Goal: Book appointment/travel/reservation

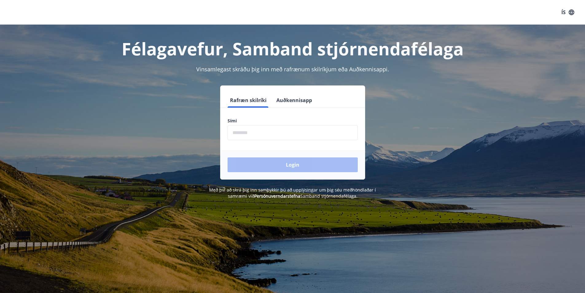
click at [252, 135] on input "phone" at bounding box center [293, 132] width 130 height 15
type input "********"
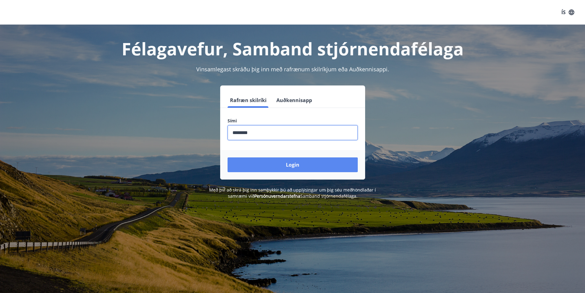
click at [291, 166] on button "Login" at bounding box center [293, 164] width 130 height 15
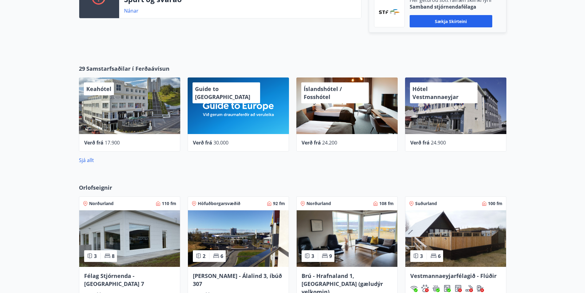
scroll to position [307, 0]
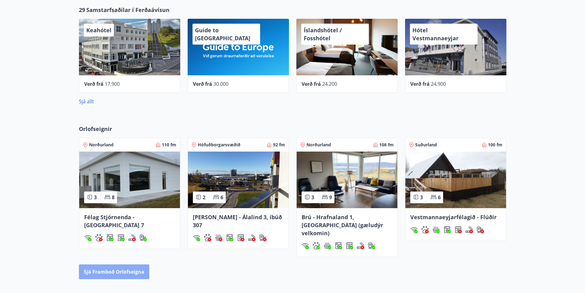
click at [120, 264] on button "Sjá framboð orlofseigna" at bounding box center [114, 271] width 70 height 15
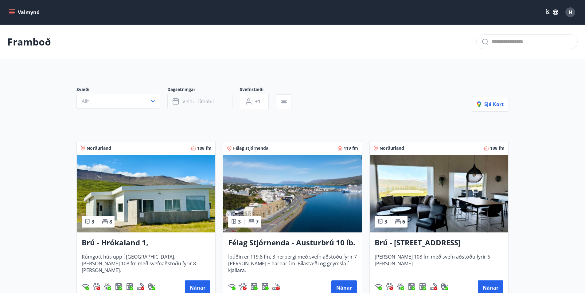
click at [208, 104] on span "Veldu tímabil" at bounding box center [197, 101] width 31 height 7
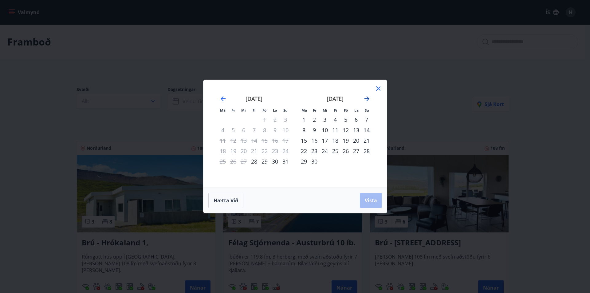
click at [367, 99] on icon "Move forward to switch to the next month." at bounding box center [366, 98] width 5 height 5
click at [337, 141] on div "16" at bounding box center [335, 140] width 10 height 10
click at [368, 139] on div "19" at bounding box center [366, 140] width 10 height 10
click at [373, 199] on span "Vista" at bounding box center [371, 200] width 12 height 7
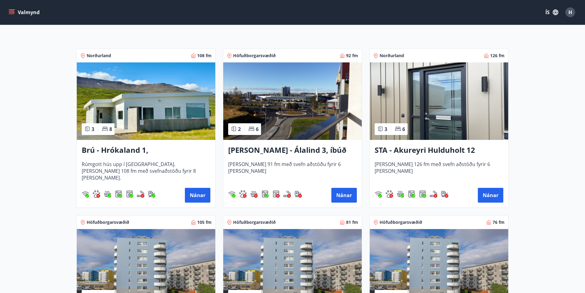
scroll to position [92, 0]
click at [138, 150] on h3 "Brú - Hrókaland 1, Akureyri" at bounding box center [146, 150] width 129 height 11
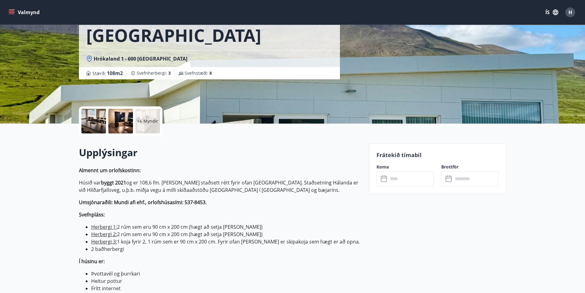
scroll to position [61, 0]
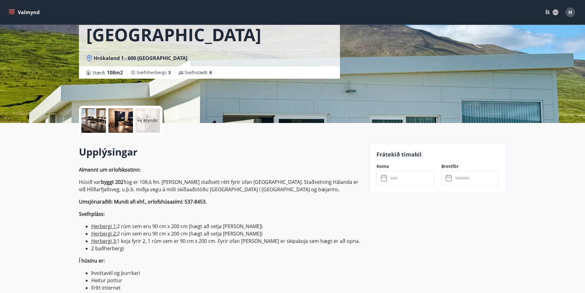
click at [399, 177] on input "text" at bounding box center [411, 177] width 46 height 15
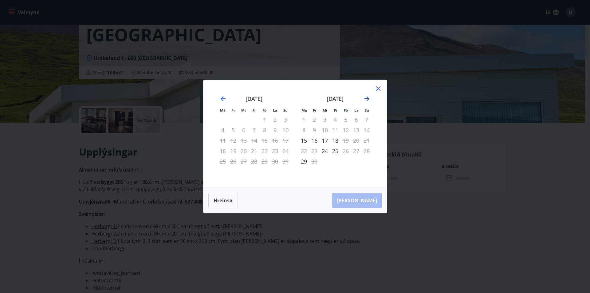
click at [367, 98] on icon "Move forward to switch to the next month." at bounding box center [366, 98] width 7 height 7
click at [369, 203] on div "Hreinsa Taka Frá" at bounding box center [294, 200] width 183 height 25
click at [345, 141] on div "17" at bounding box center [345, 140] width 10 height 10
click at [346, 141] on div "17" at bounding box center [345, 140] width 10 height 10
click at [371, 201] on div "Hreinsa Taka Frá" at bounding box center [294, 200] width 183 height 25
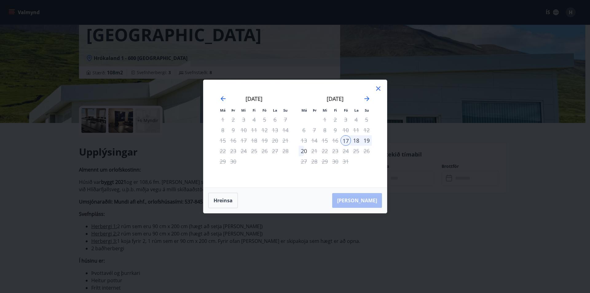
click at [368, 140] on div "19" at bounding box center [366, 140] width 10 height 10
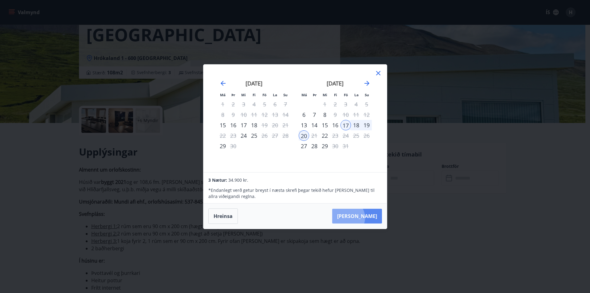
click at [365, 217] on button "Taka Frá" at bounding box center [357, 216] width 50 height 15
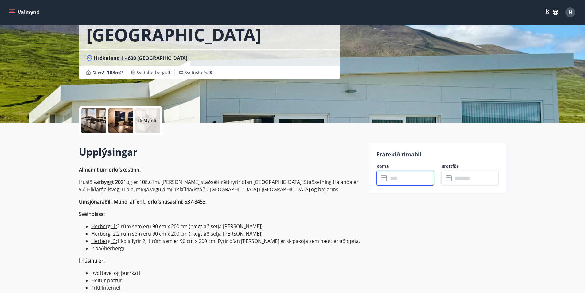
type input "******"
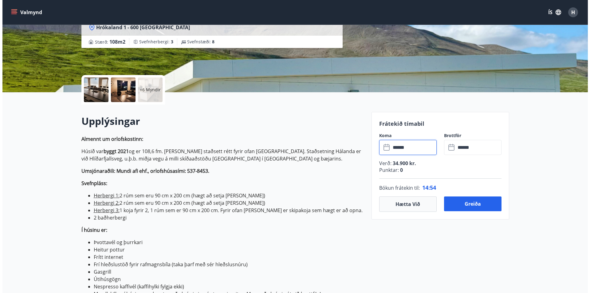
scroll to position [123, 0]
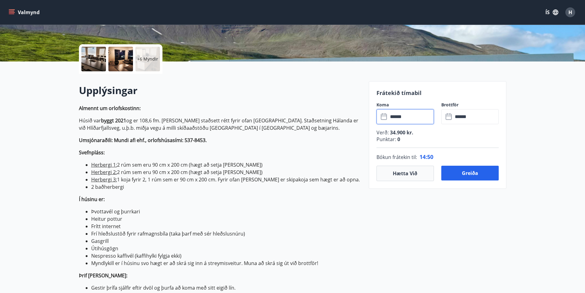
click at [97, 60] on div at bounding box center [93, 59] width 25 height 25
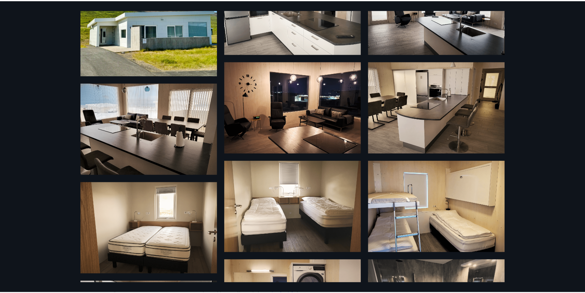
scroll to position [0, 0]
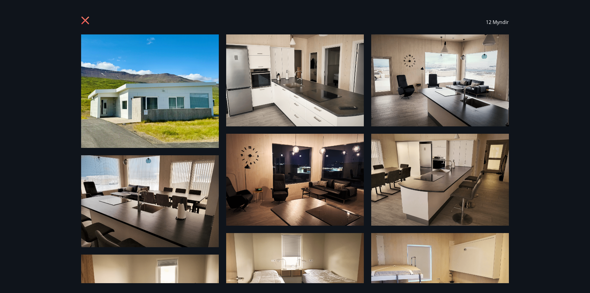
click at [87, 20] on icon at bounding box center [86, 21] width 10 height 10
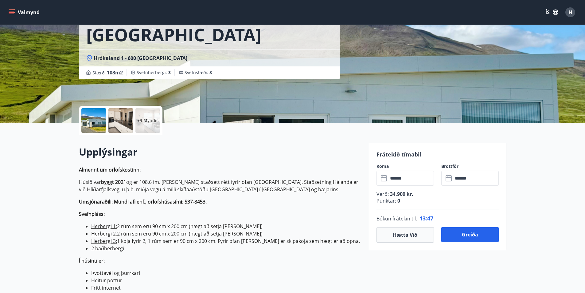
scroll to position [92, 0]
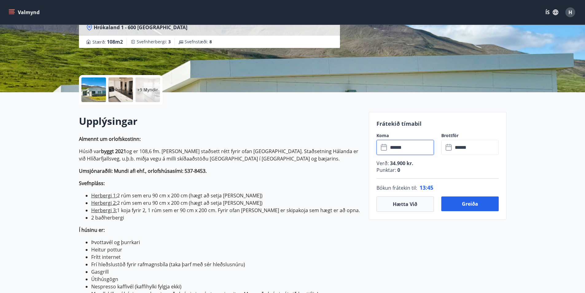
click at [399, 150] on input "******" at bounding box center [411, 147] width 46 height 15
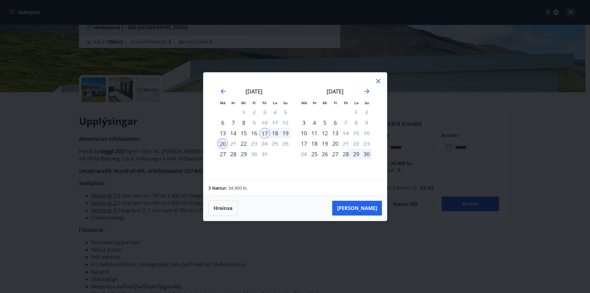
click at [255, 133] on div "16" at bounding box center [254, 133] width 10 height 10
click at [370, 205] on button "Taka Frá" at bounding box center [357, 208] width 50 height 15
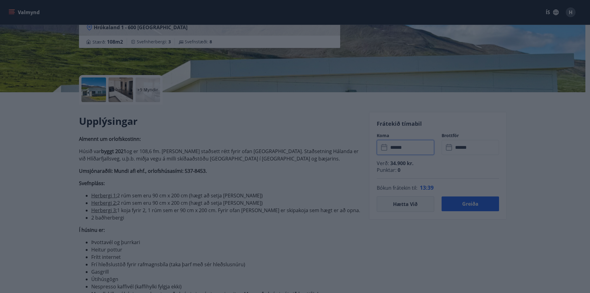
type input "******"
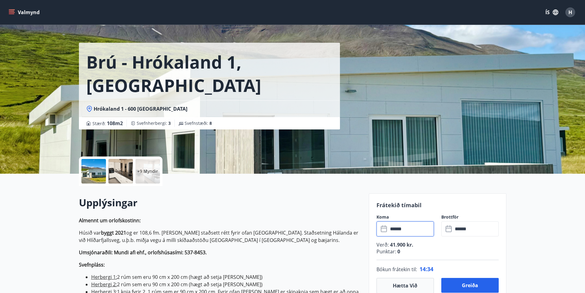
scroll to position [0, 0]
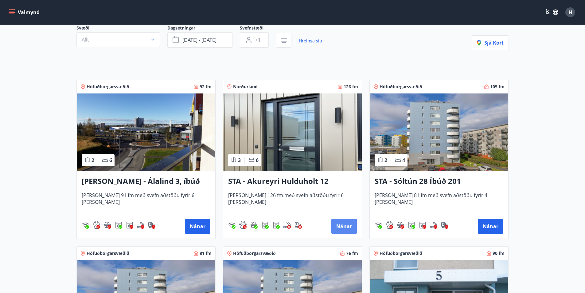
click at [339, 227] on button "Nánar" at bounding box center [343, 226] width 25 height 15
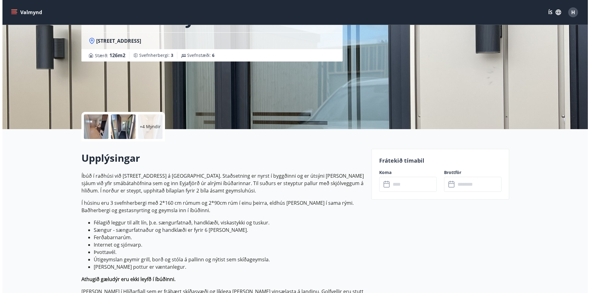
scroll to position [61, 0]
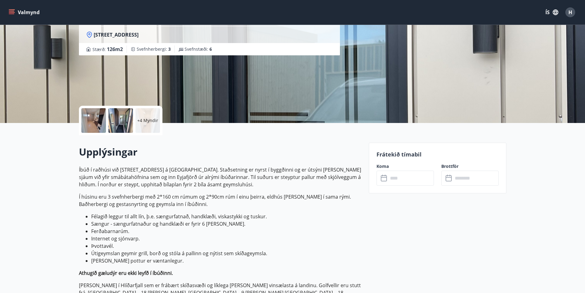
click at [98, 123] on div at bounding box center [93, 120] width 25 height 25
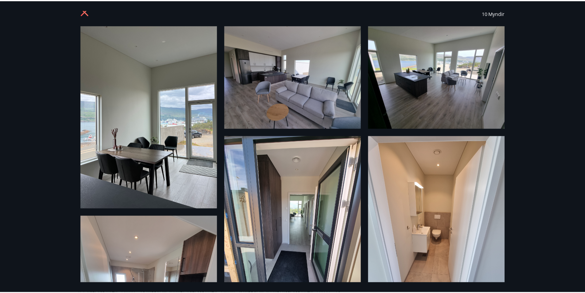
scroll to position [0, 0]
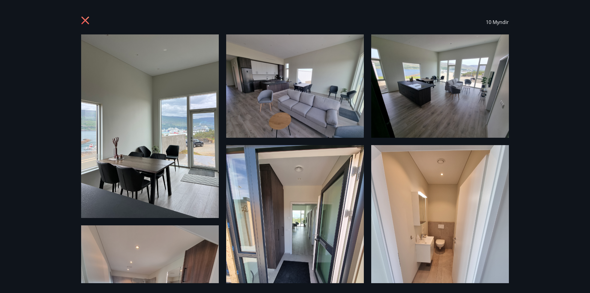
click at [86, 21] on icon at bounding box center [85, 21] width 8 height 8
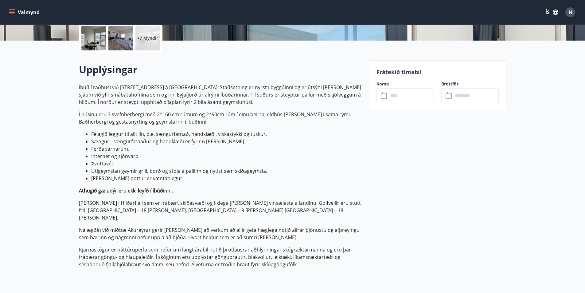
scroll to position [154, 0]
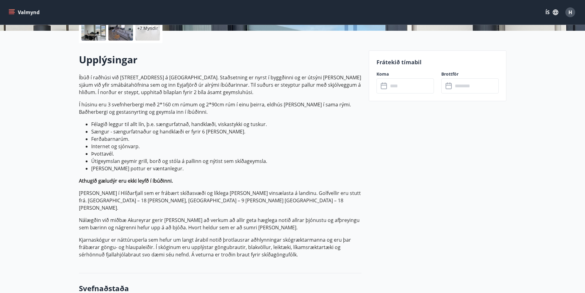
click at [388, 88] on icon at bounding box center [384, 85] width 7 height 7
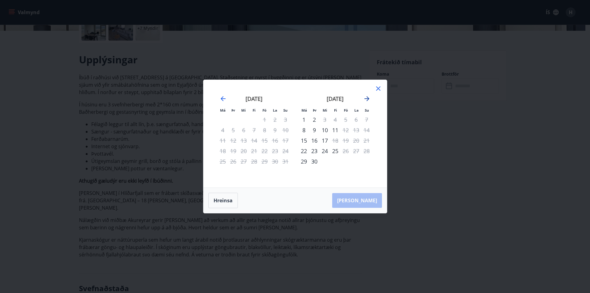
click at [367, 98] on icon "Move forward to switch to the next month." at bounding box center [366, 98] width 5 height 5
click at [336, 139] on div "16" at bounding box center [335, 140] width 10 height 10
click at [334, 141] on div "16" at bounding box center [335, 140] width 10 height 10
click at [335, 139] on div "16" at bounding box center [335, 140] width 10 height 10
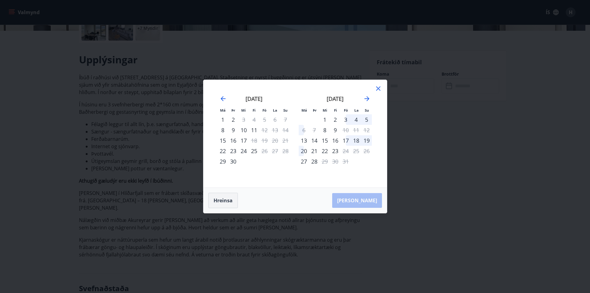
click at [226, 201] on button "Hreinsa" at bounding box center [222, 200] width 29 height 15
click at [368, 97] on icon "Move forward to switch to the next month." at bounding box center [366, 98] width 5 height 5
click at [335, 142] on div "16" at bounding box center [335, 140] width 10 height 10
click at [368, 139] on div "19" at bounding box center [366, 140] width 10 height 10
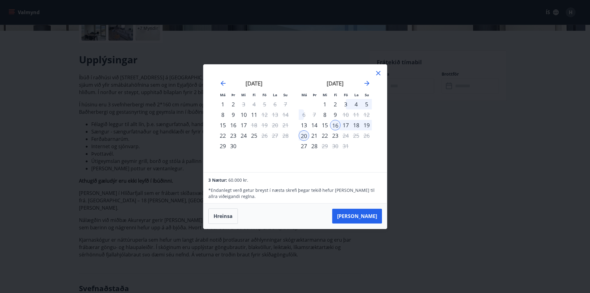
click at [378, 73] on icon at bounding box center [378, 73] width 4 height 4
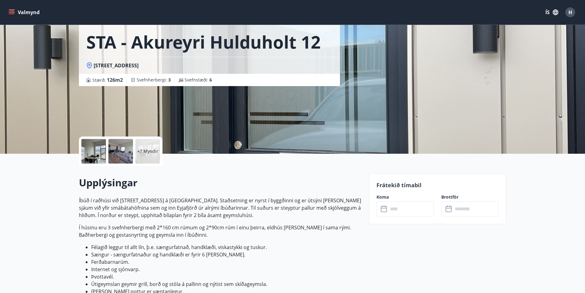
scroll to position [0, 0]
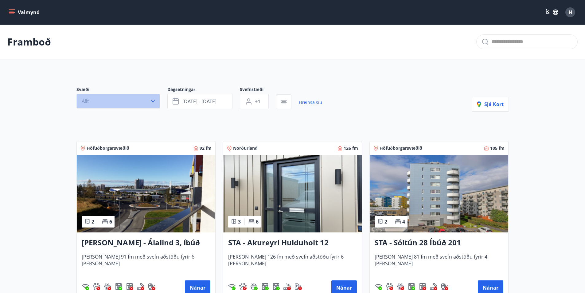
click at [153, 101] on icon "button" at bounding box center [153, 101] width 6 height 6
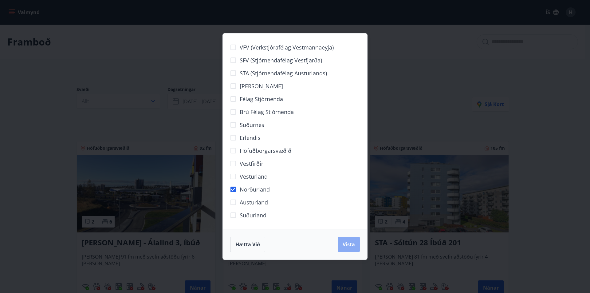
click at [349, 245] on span "Vista" at bounding box center [348, 244] width 12 height 7
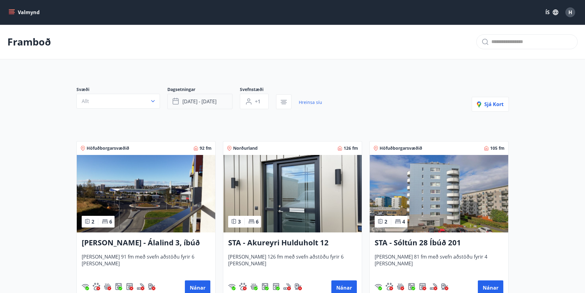
click at [199, 100] on span "okt 16 - okt 19" at bounding box center [199, 101] width 34 height 7
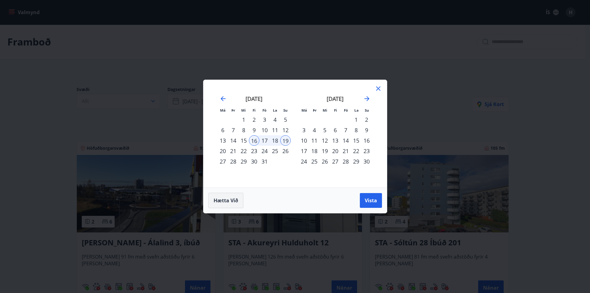
click at [228, 204] on button "Hætta við" at bounding box center [225, 200] width 35 height 15
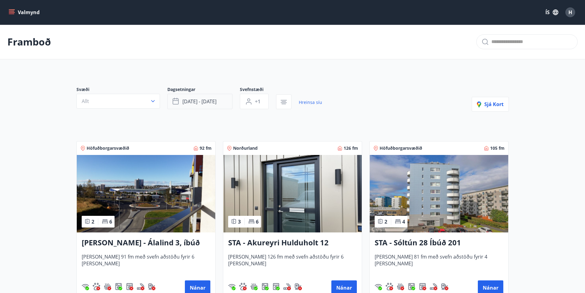
click at [203, 100] on span "okt 16 - okt 19" at bounding box center [199, 101] width 34 height 7
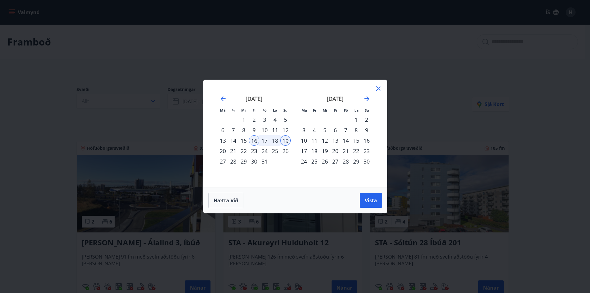
click at [255, 140] on div "16" at bounding box center [254, 140] width 10 height 10
click at [282, 139] on div "19" at bounding box center [285, 140] width 10 height 10
click at [366, 200] on span "Vista" at bounding box center [371, 200] width 12 height 7
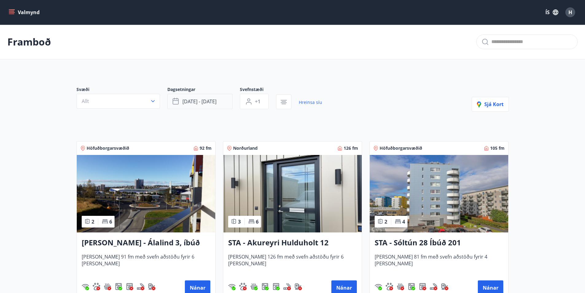
click at [196, 101] on span "okt 16 - okt 19" at bounding box center [199, 101] width 34 height 7
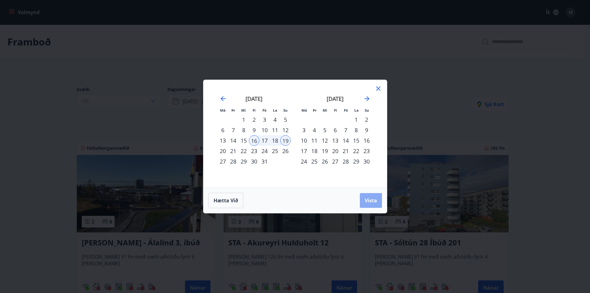
click at [369, 198] on span "Vista" at bounding box center [371, 200] width 12 height 7
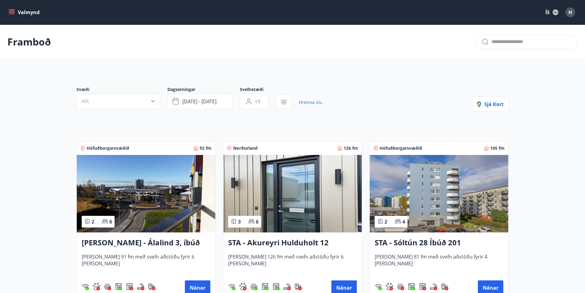
click at [220, 101] on button "okt 16 - okt 19" at bounding box center [199, 101] width 65 height 15
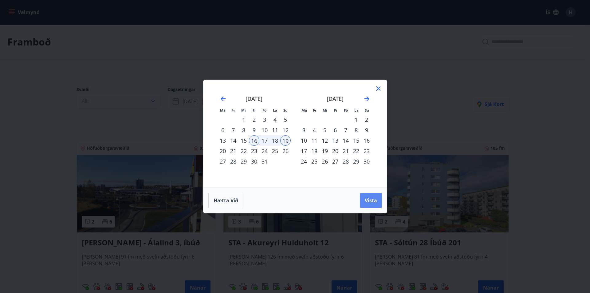
click at [376, 202] on span "Vista" at bounding box center [371, 200] width 12 height 7
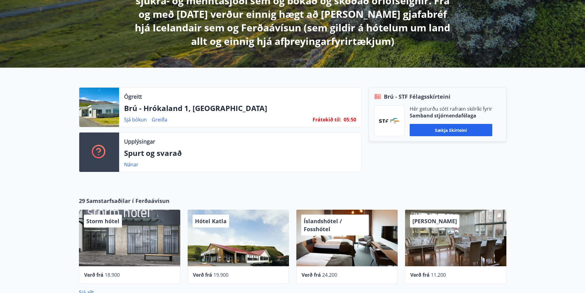
scroll to position [154, 0]
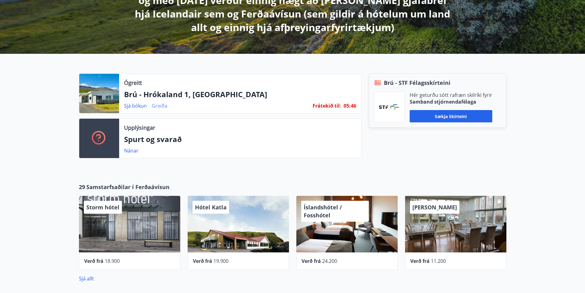
click at [162, 106] on link "Greiða" at bounding box center [160, 105] width 16 height 7
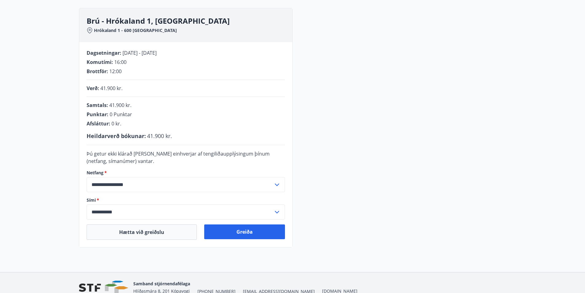
scroll to position [114, 0]
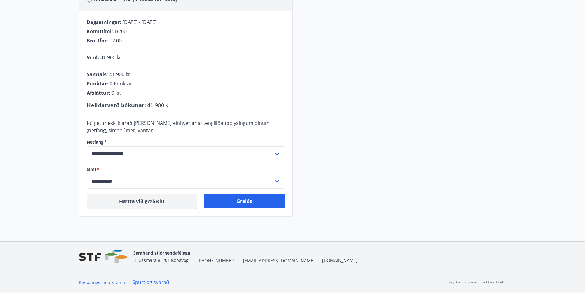
click at [158, 201] on button "Hætta við greiðslu" at bounding box center [142, 200] width 110 height 15
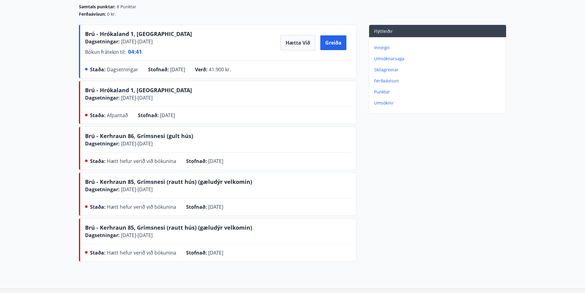
scroll to position [34, 0]
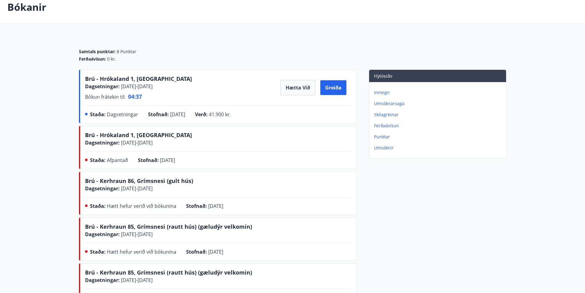
click at [384, 92] on p "Inneign" at bounding box center [439, 92] width 130 height 6
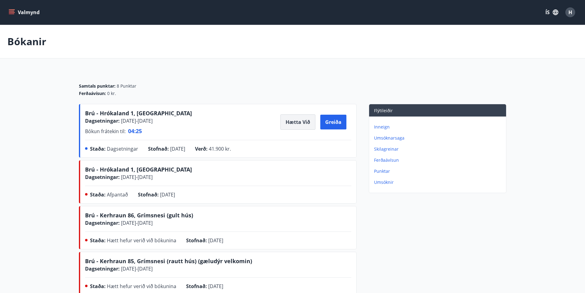
click at [291, 124] on button "Hætta við" at bounding box center [297, 121] width 35 height 15
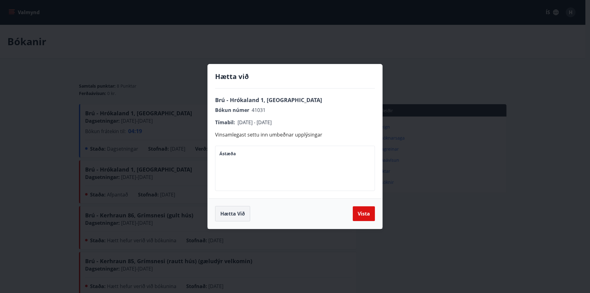
click at [232, 214] on button "Hætta við" at bounding box center [232, 213] width 35 height 15
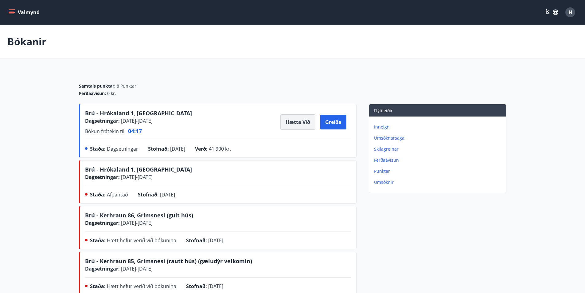
click at [295, 123] on button "Hætta við" at bounding box center [297, 121] width 35 height 15
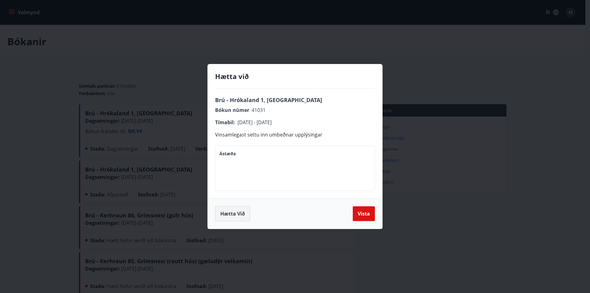
click at [237, 213] on button "Hætta við" at bounding box center [232, 213] width 35 height 15
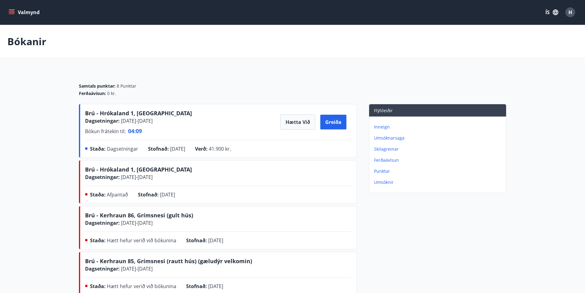
click at [150, 121] on span "16.10.2025 - 20.10.2025" at bounding box center [136, 120] width 33 height 7
click at [301, 118] on button "Hætta við" at bounding box center [297, 121] width 35 height 15
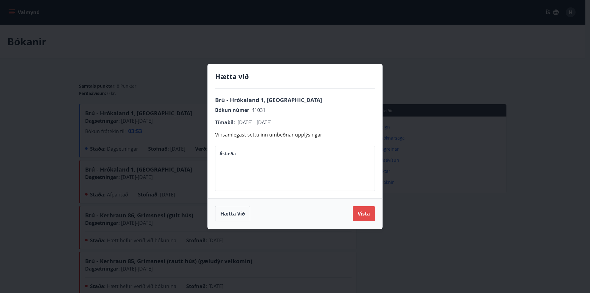
click at [365, 214] on button "Vista" at bounding box center [364, 213] width 22 height 15
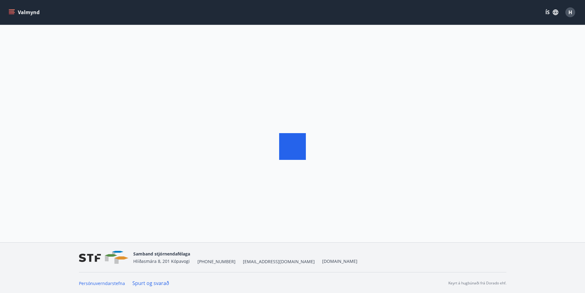
scroll to position [1, 0]
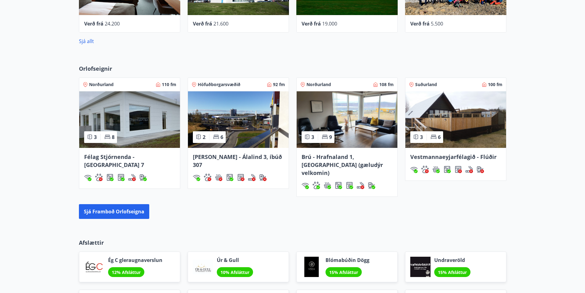
scroll to position [397, 0]
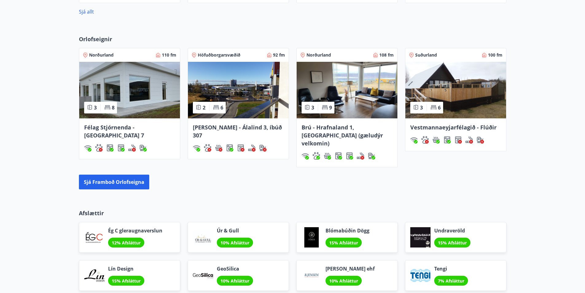
click at [147, 90] on img at bounding box center [129, 90] width 101 height 57
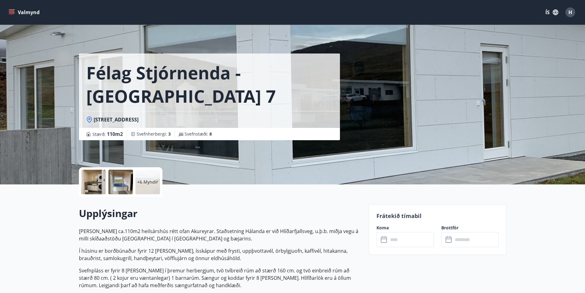
scroll to position [61, 0]
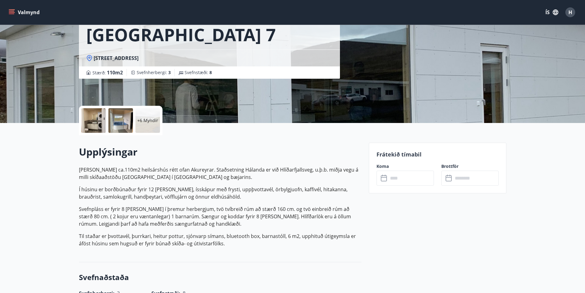
click at [405, 181] on input "text" at bounding box center [411, 177] width 46 height 15
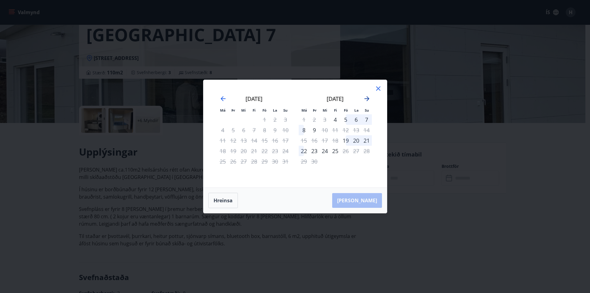
click at [369, 99] on icon "Move forward to switch to the next month." at bounding box center [366, 98] width 7 height 7
click at [345, 141] on div "17" at bounding box center [345, 140] width 10 height 10
click at [345, 142] on div "17" at bounding box center [345, 140] width 10 height 10
click at [381, 85] on icon at bounding box center [377, 88] width 7 height 7
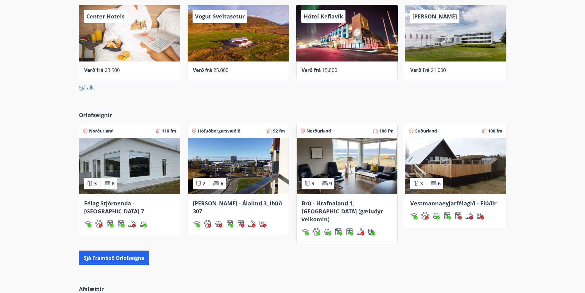
scroll to position [369, 0]
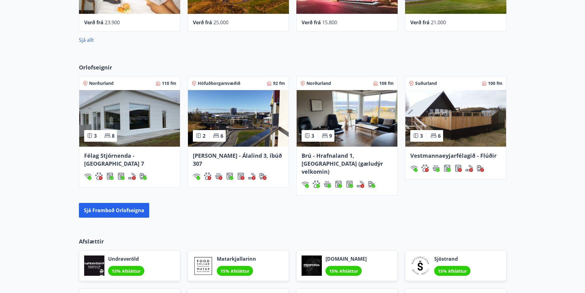
click at [148, 115] on img at bounding box center [129, 118] width 101 height 57
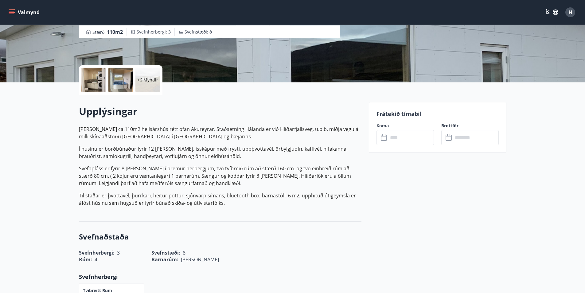
scroll to position [123, 0]
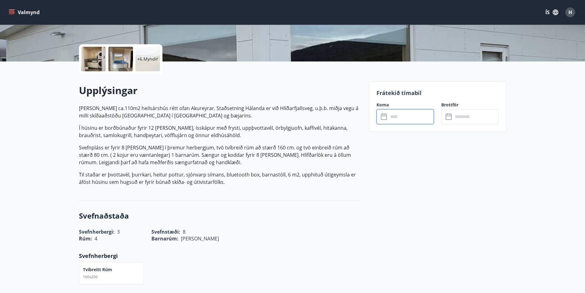
click at [401, 119] on input "text" at bounding box center [411, 116] width 46 height 15
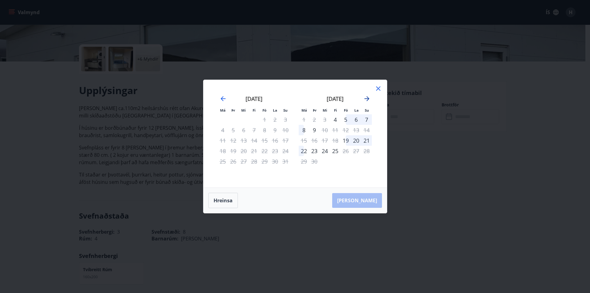
click at [367, 99] on icon "Move forward to switch to the next month." at bounding box center [366, 98] width 5 height 5
drag, startPoint x: 348, startPoint y: 138, endPoint x: 342, endPoint y: 140, distance: 5.9
click at [347, 139] on div "17" at bounding box center [345, 140] width 10 height 10
click at [342, 140] on div "17" at bounding box center [345, 140] width 10 height 10
click at [377, 88] on icon at bounding box center [378, 88] width 4 height 4
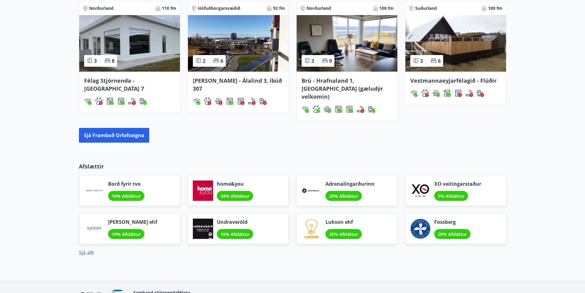
scroll to position [444, 0]
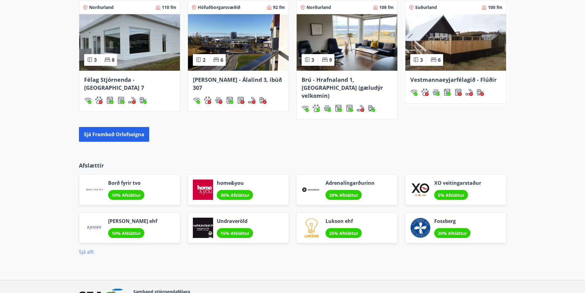
click at [89, 248] on link "Sjá allt" at bounding box center [86, 251] width 15 height 7
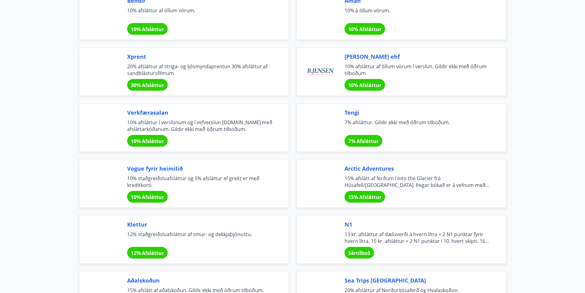
scroll to position [1044, 0]
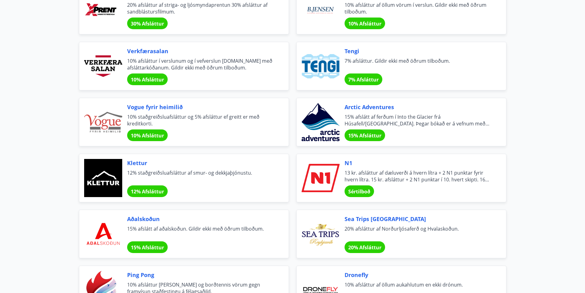
click at [362, 189] on span "Sértilboð" at bounding box center [359, 191] width 22 height 7
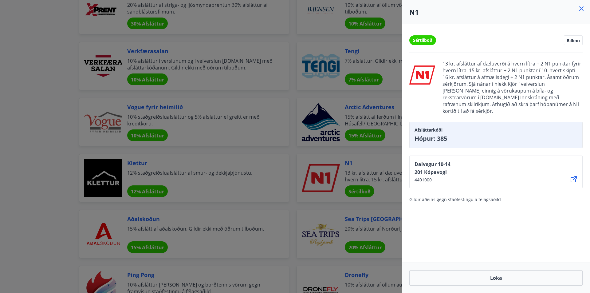
click at [583, 10] on icon at bounding box center [580, 8] width 7 height 7
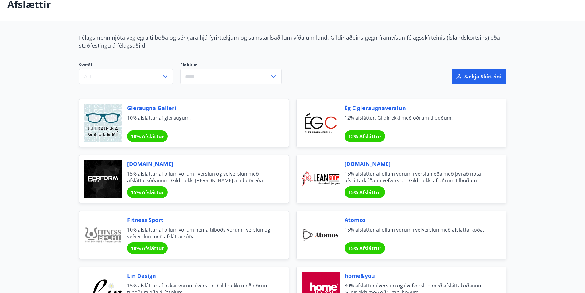
scroll to position [0, 0]
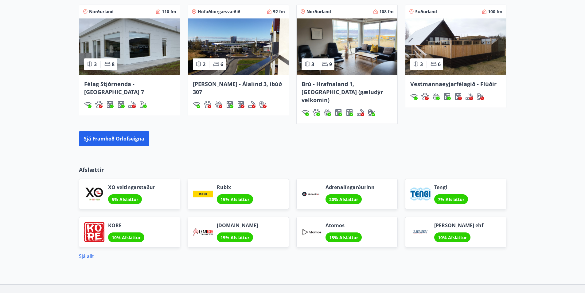
scroll to position [390, 0]
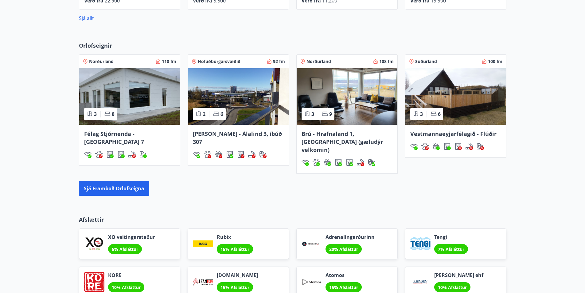
click at [135, 103] on img at bounding box center [129, 96] width 101 height 57
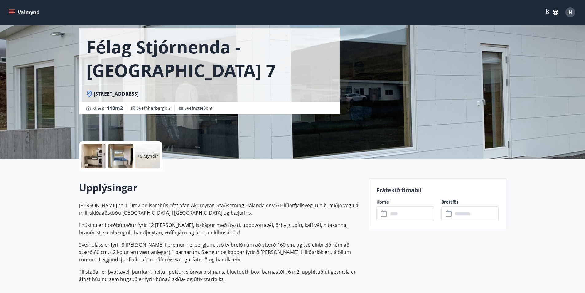
scroll to position [61, 0]
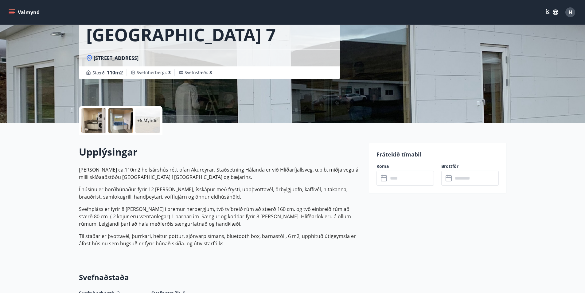
click at [407, 181] on input "text" at bounding box center [411, 177] width 46 height 15
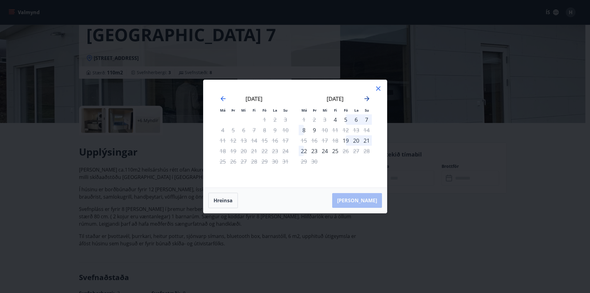
click at [366, 99] on icon "Move forward to switch to the next month." at bounding box center [366, 98] width 7 height 7
click at [379, 88] on icon at bounding box center [377, 88] width 7 height 7
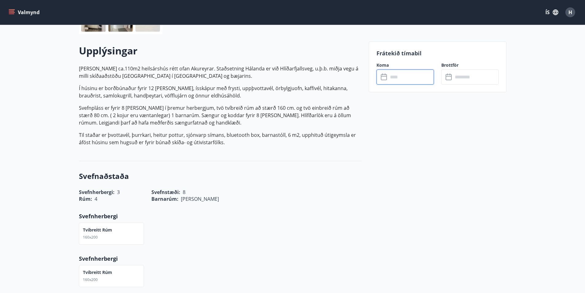
scroll to position [215, 0]
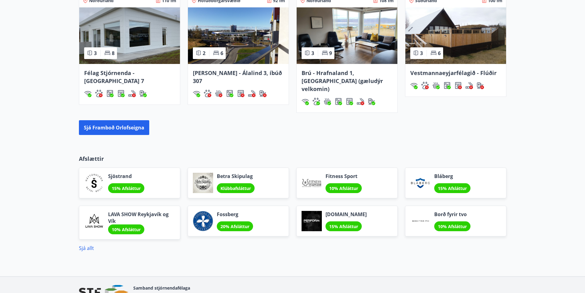
scroll to position [478, 0]
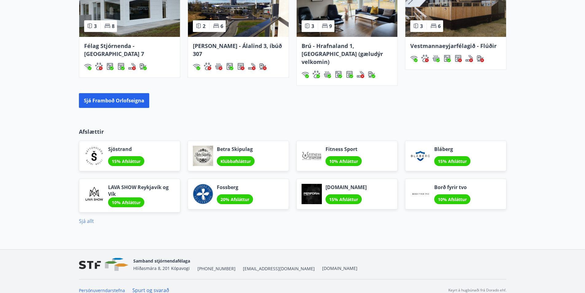
click at [91, 217] on link "Sjá allt" at bounding box center [86, 220] width 15 height 7
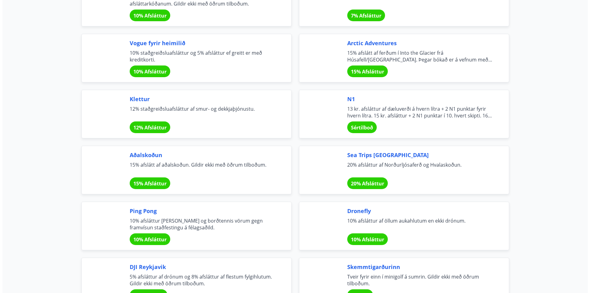
scroll to position [1106, 0]
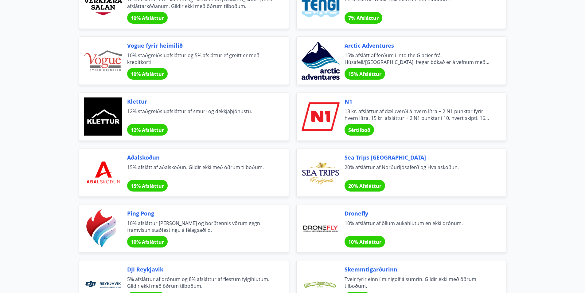
click at [363, 131] on span "Sértilboð" at bounding box center [359, 130] width 22 height 7
